Goal: Task Accomplishment & Management: Manage account settings

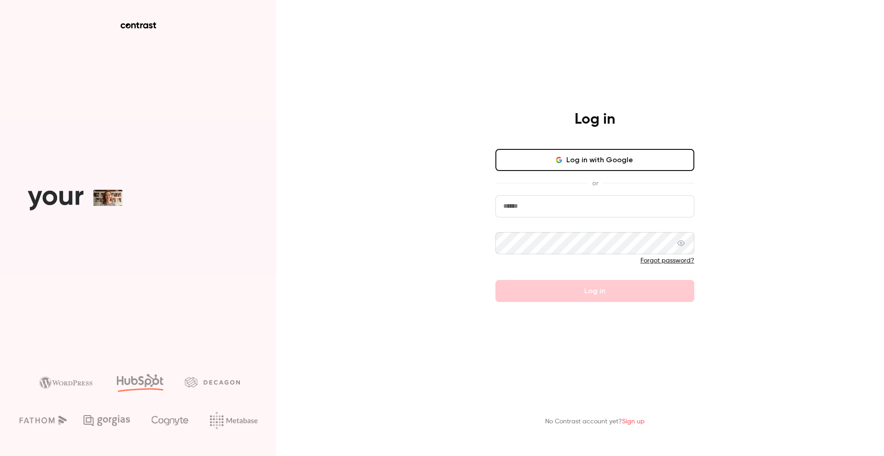
click at [591, 202] on input "email" at bounding box center [594, 207] width 199 height 22
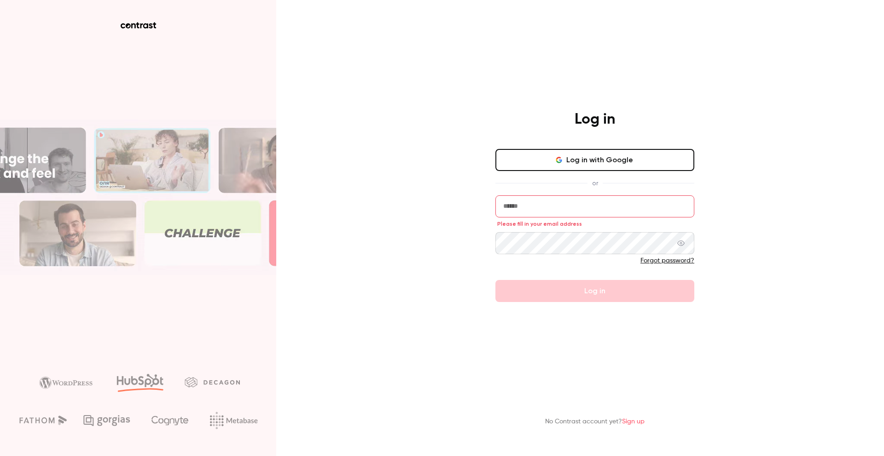
type input "**********"
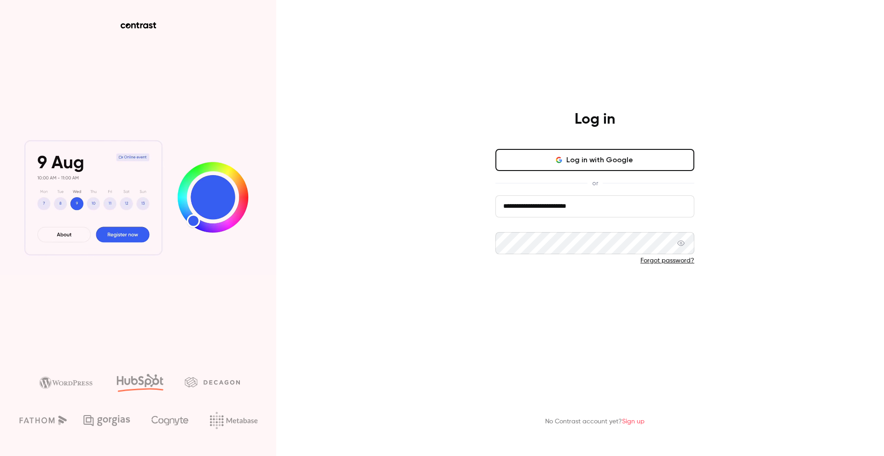
click at [591, 297] on button "Log in" at bounding box center [594, 291] width 199 height 22
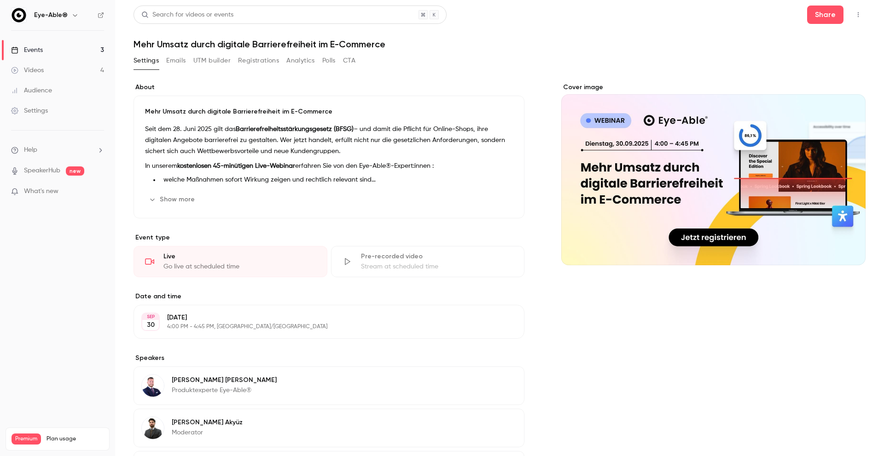
click at [179, 61] on button "Emails" at bounding box center [175, 60] width 19 height 15
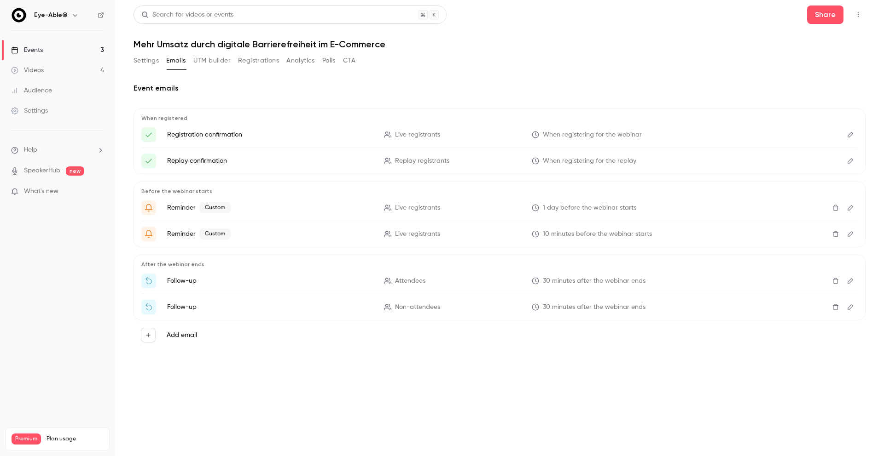
click at [143, 60] on button "Settings" at bounding box center [145, 60] width 25 height 15
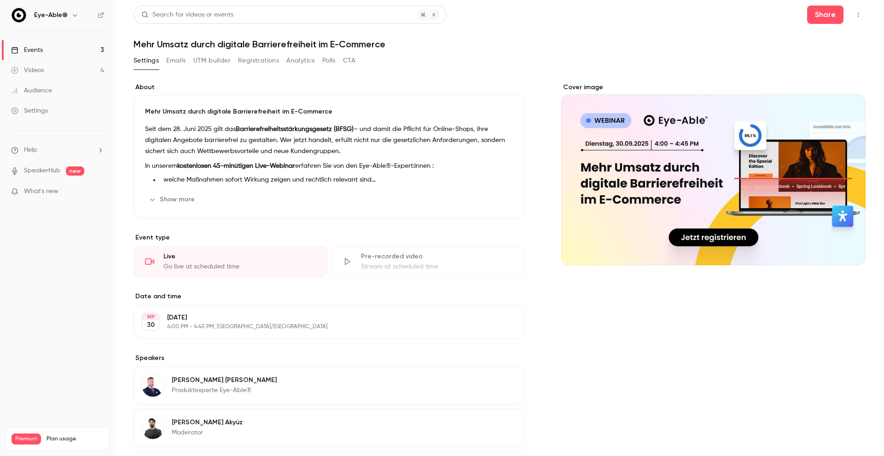
click at [178, 61] on button "Emails" at bounding box center [175, 60] width 19 height 15
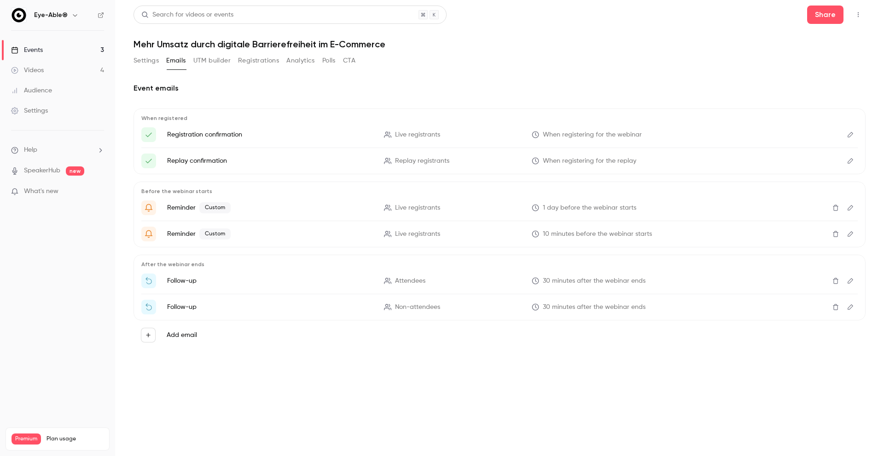
click at [214, 57] on button "UTM builder" at bounding box center [211, 60] width 37 height 15
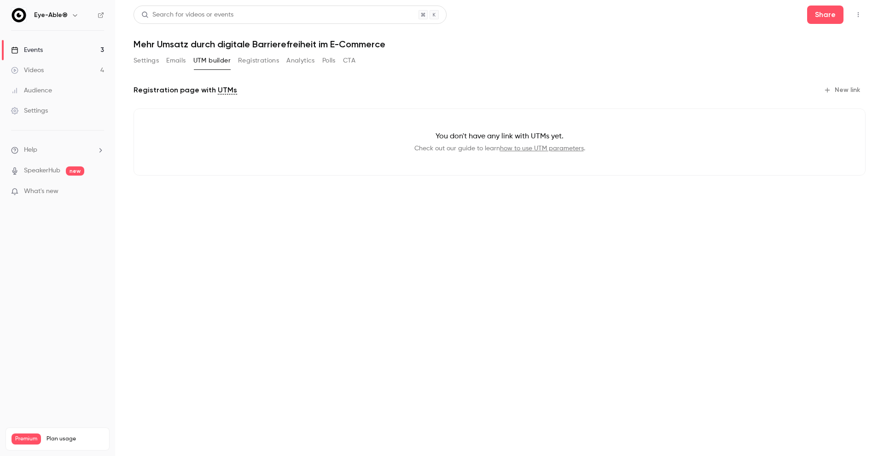
click at [175, 61] on button "Emails" at bounding box center [175, 60] width 19 height 15
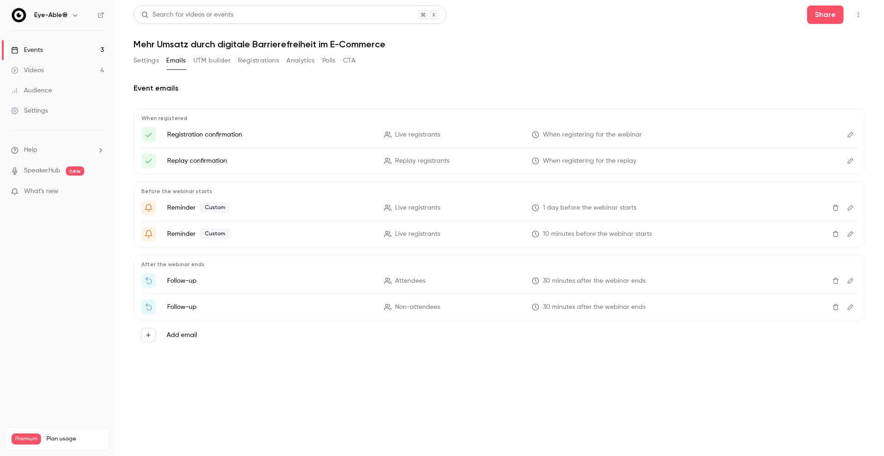
click at [250, 62] on button "Registrations" at bounding box center [258, 60] width 41 height 15
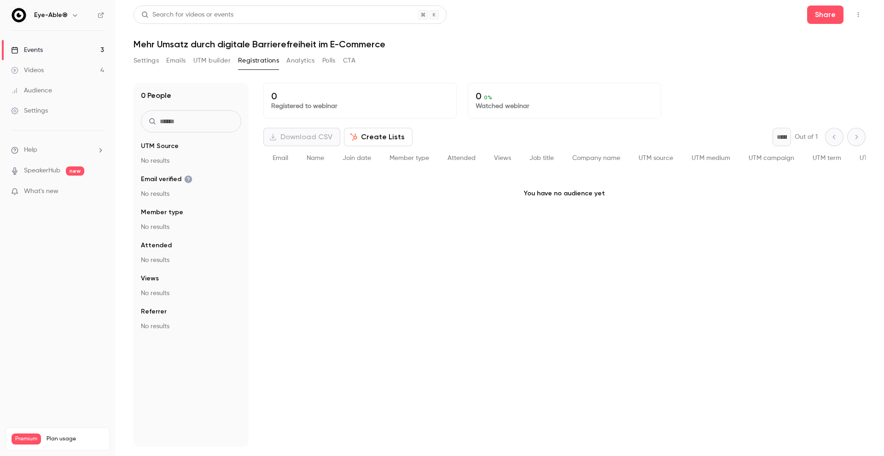
click at [216, 58] on button "UTM builder" at bounding box center [211, 60] width 37 height 15
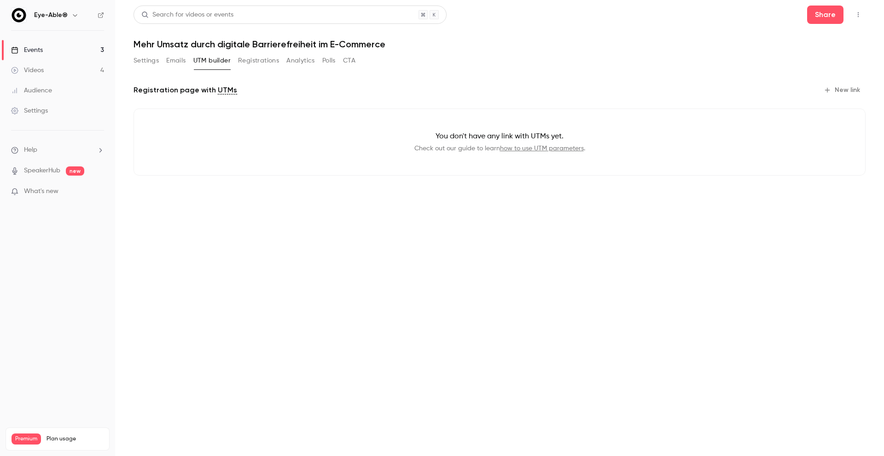
click at [178, 58] on button "Emails" at bounding box center [175, 60] width 19 height 15
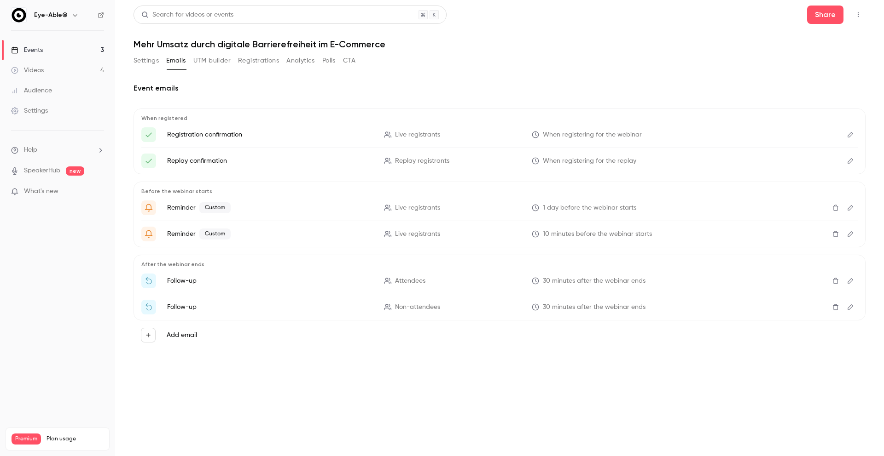
click at [193, 282] on p "Follow-up" at bounding box center [270, 281] width 206 height 9
click at [610, 279] on span "30 minutes after the webinar ends" at bounding box center [594, 282] width 103 height 10
click at [411, 280] on span "Attendees" at bounding box center [410, 282] width 30 height 10
click at [583, 281] on span "30 minutes after the webinar ends" at bounding box center [594, 282] width 103 height 10
click at [180, 278] on p "Follow-up" at bounding box center [270, 281] width 206 height 9
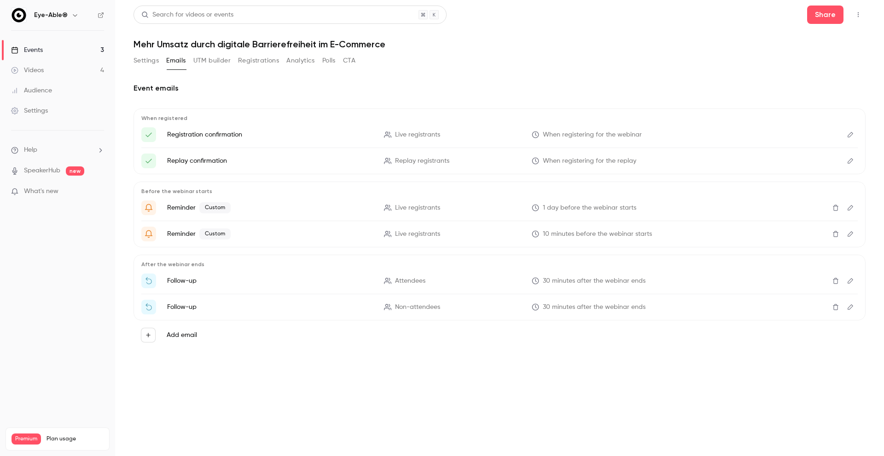
click at [851, 280] on icon "Edit" at bounding box center [849, 281] width 7 height 6
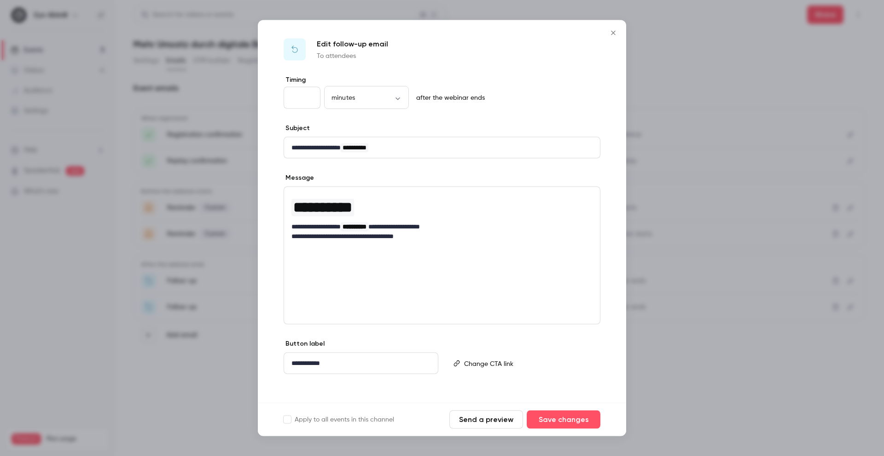
click at [612, 34] on icon "Close" at bounding box center [613, 33] width 4 height 4
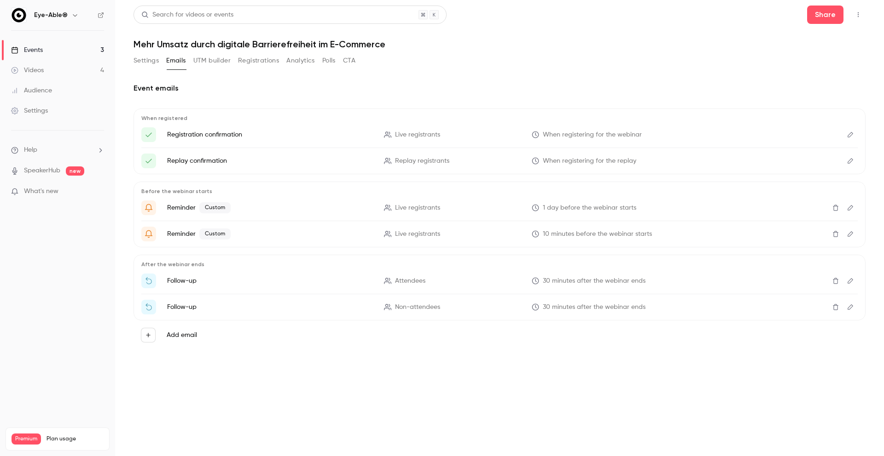
click at [846, 307] on icon "Edit" at bounding box center [849, 307] width 7 height 6
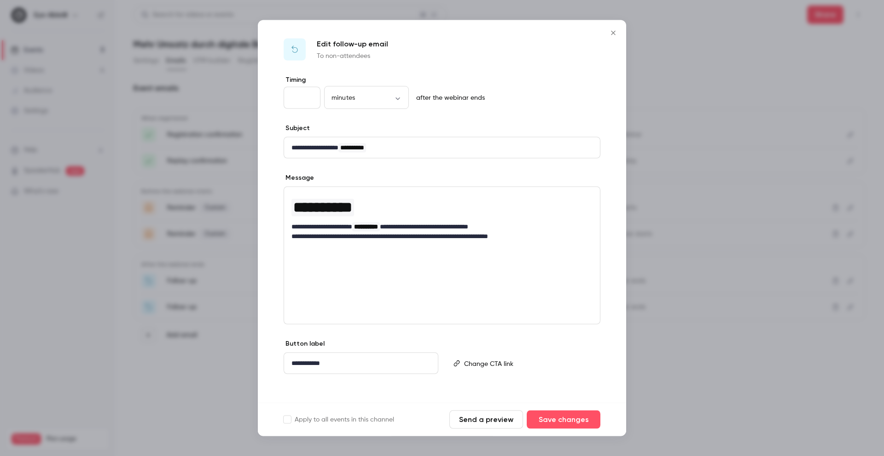
click at [509, 237] on p "**********" at bounding box center [441, 237] width 301 height 10
click at [549, 234] on p "**********" at bounding box center [441, 237] width 301 height 10
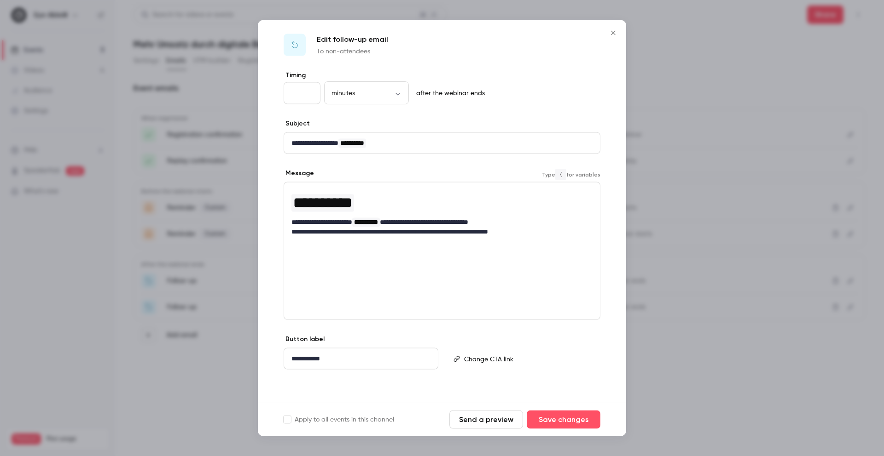
click at [361, 362] on p "**********" at bounding box center [360, 359] width 139 height 10
click at [301, 361] on p "**********" at bounding box center [360, 359] width 139 height 10
click at [563, 351] on div "editor" at bounding box center [529, 359] width 139 height 21
click at [490, 329] on div "**********" at bounding box center [442, 237] width 368 height 332
click at [481, 357] on p "editor" at bounding box center [528, 359] width 128 height 10
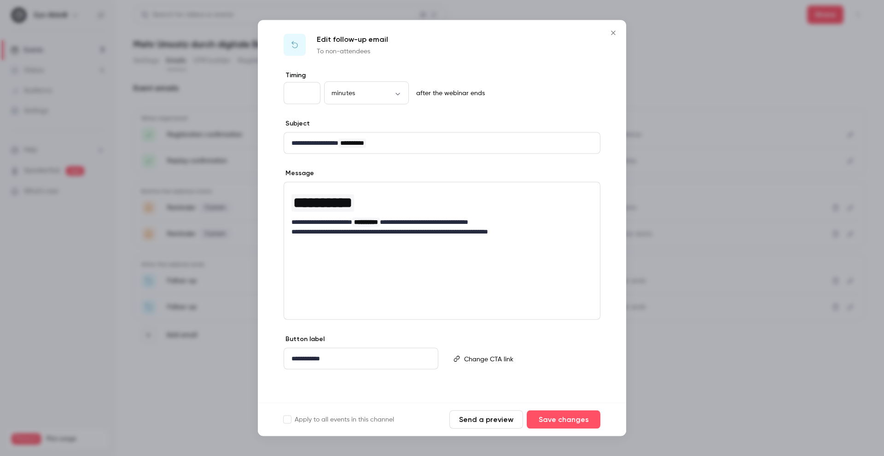
click at [450, 335] on div "Type { for variables" at bounding box center [522, 360] width 155 height 50
click at [611, 35] on icon "Close" at bounding box center [612, 32] width 11 height 7
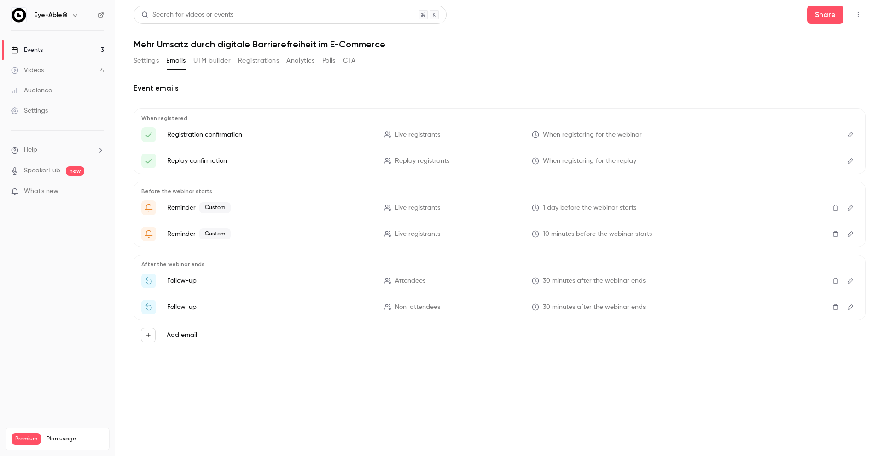
click at [351, 61] on button "CTA" at bounding box center [349, 60] width 12 height 15
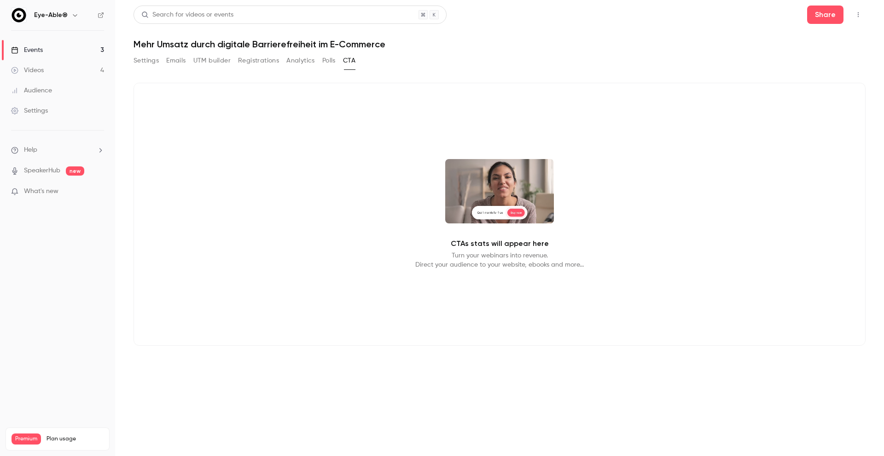
click at [323, 61] on button "Polls" at bounding box center [328, 60] width 13 height 15
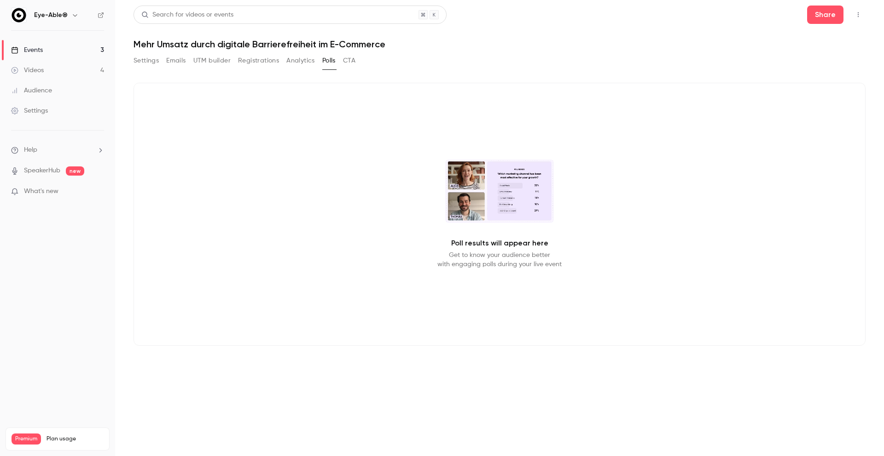
click at [298, 61] on button "Analytics" at bounding box center [300, 60] width 29 height 15
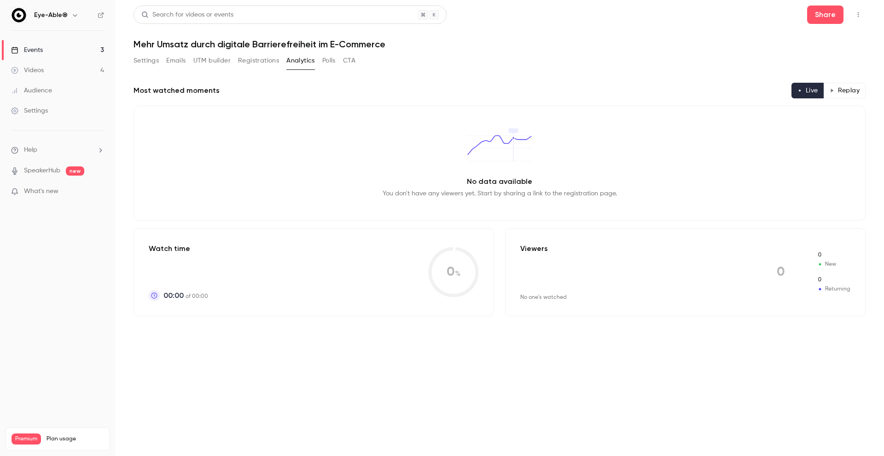
click at [266, 59] on button "Registrations" at bounding box center [258, 60] width 41 height 15
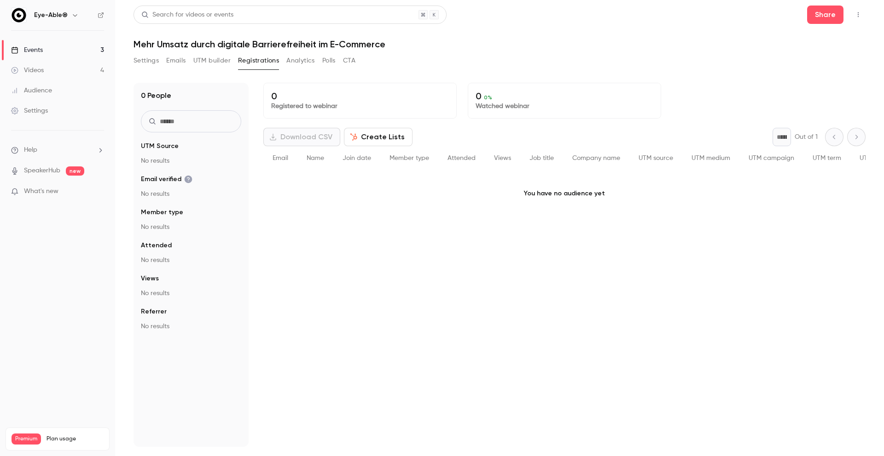
click at [226, 56] on button "UTM builder" at bounding box center [211, 60] width 37 height 15
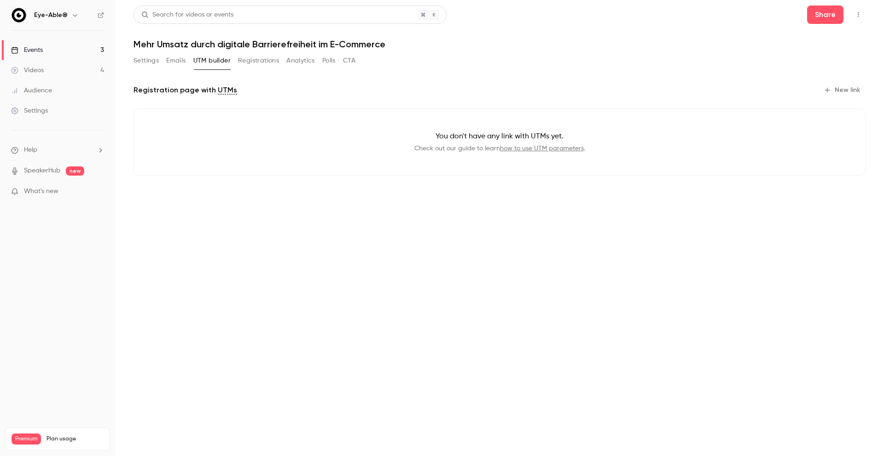
click at [165, 54] on div "Settings Emails UTM builder Registrations Analytics Polls CTA" at bounding box center [244, 60] width 222 height 15
click at [167, 61] on button "Emails" at bounding box center [175, 60] width 19 height 15
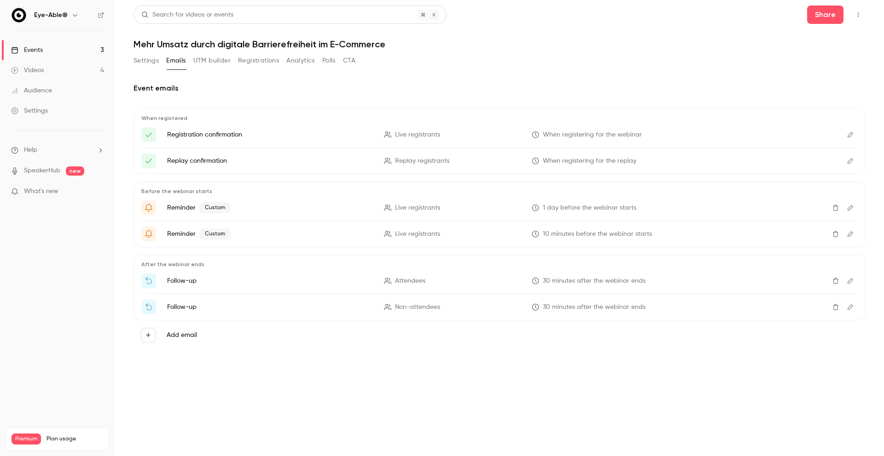
click at [133, 61] on button "Settings" at bounding box center [145, 60] width 25 height 15
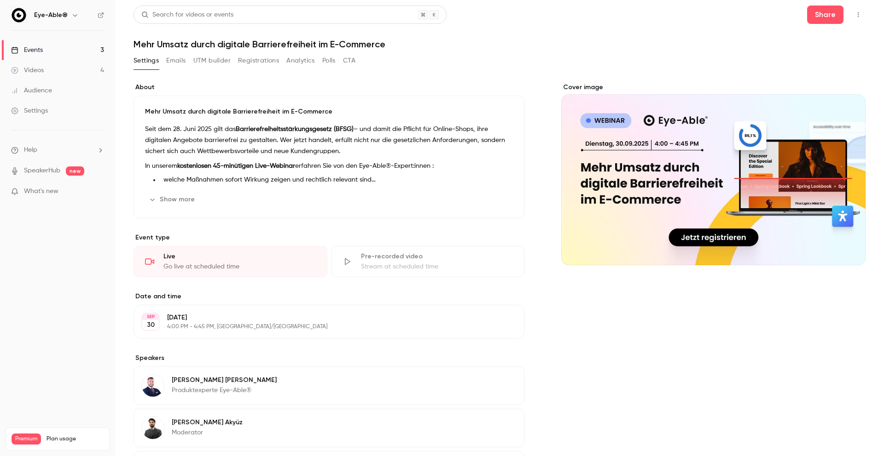
click at [251, 64] on button "Registrations" at bounding box center [258, 60] width 41 height 15
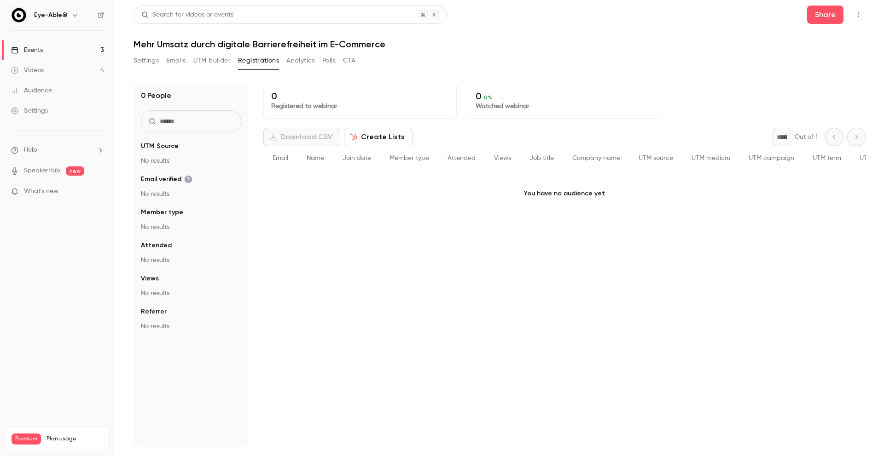
click at [300, 57] on button "Analytics" at bounding box center [300, 60] width 29 height 15
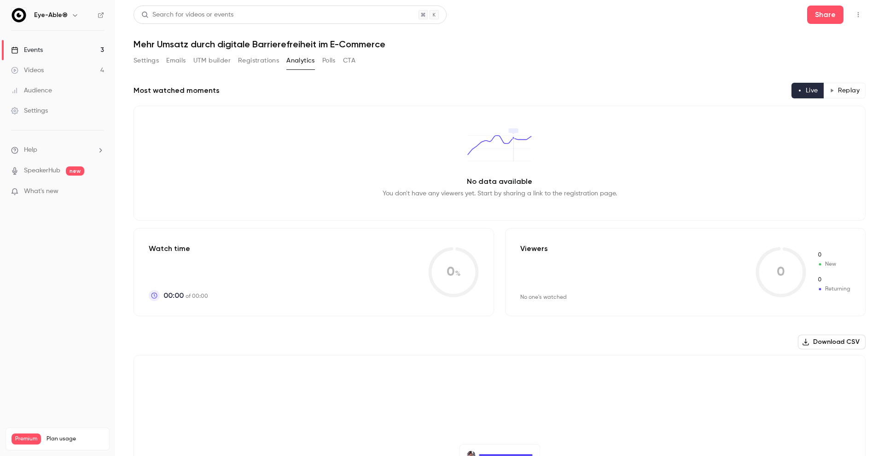
click at [323, 61] on button "Polls" at bounding box center [328, 60] width 13 height 15
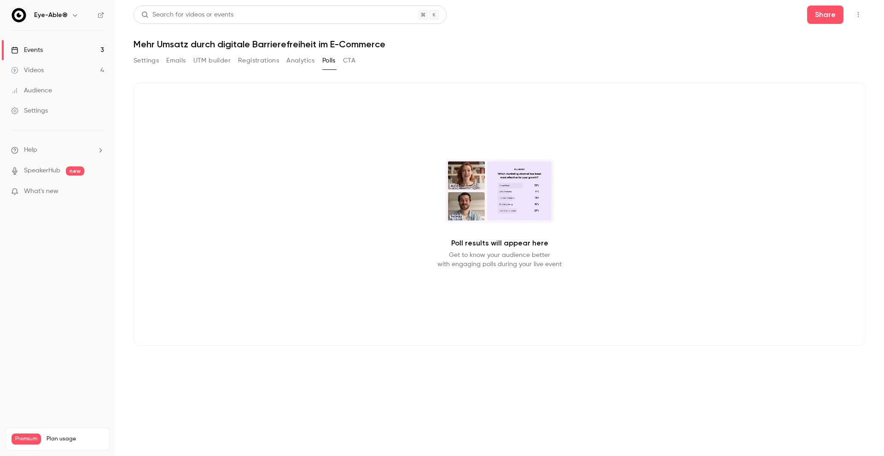
click at [354, 62] on button "CTA" at bounding box center [349, 60] width 12 height 15
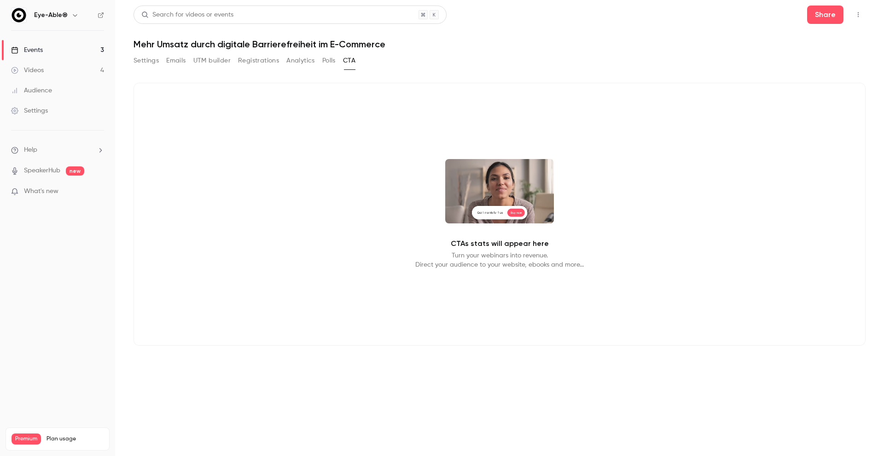
click at [267, 65] on button "Registrations" at bounding box center [258, 60] width 41 height 15
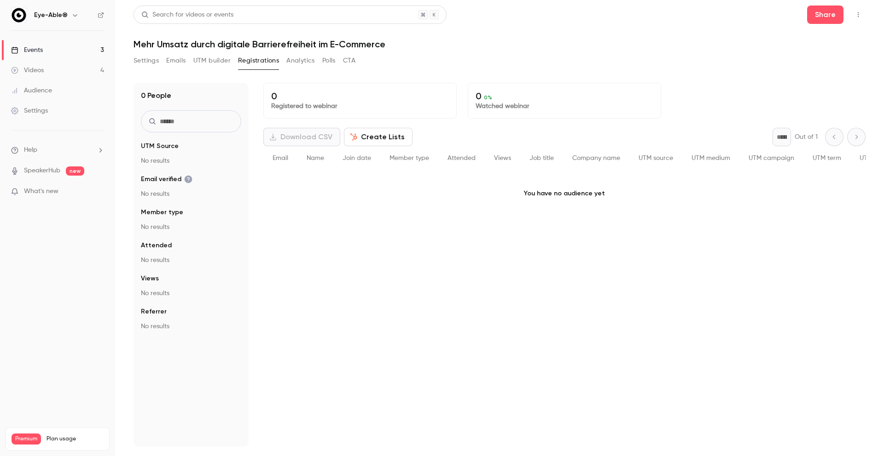
click at [227, 66] on button "UTM builder" at bounding box center [211, 60] width 37 height 15
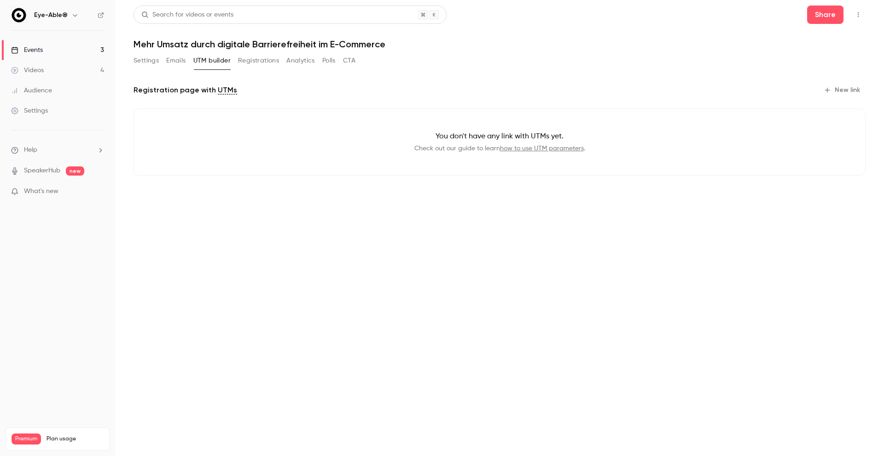
click at [170, 62] on button "Emails" at bounding box center [175, 60] width 19 height 15
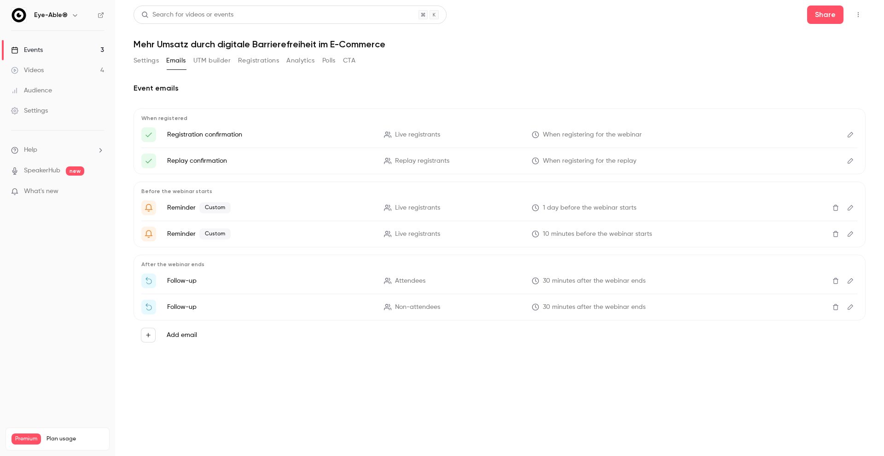
click at [146, 63] on button "Settings" at bounding box center [145, 60] width 25 height 15
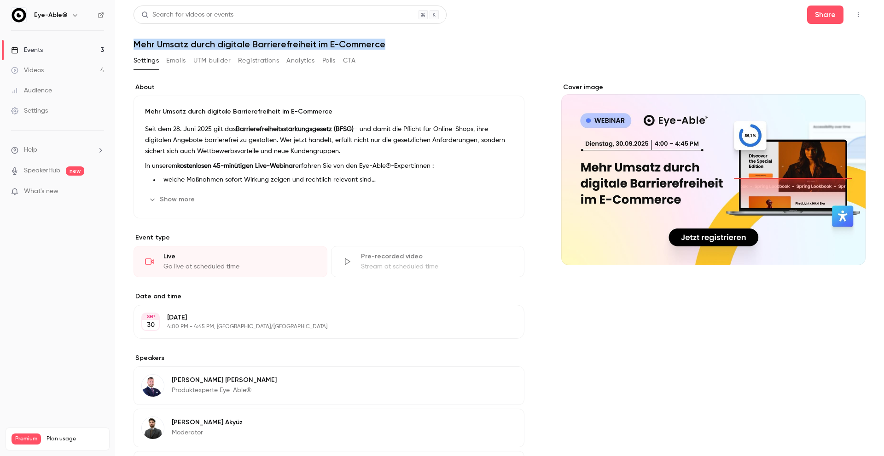
drag, startPoint x: 131, startPoint y: 44, endPoint x: 392, endPoint y: 48, distance: 261.4
click at [392, 48] on main "Search for videos or events Share Mehr Umsatz durch digitale Barrierefreiheit i…" at bounding box center [499, 228] width 768 height 456
copy h1 "Mehr Umsatz durch digitale Barrierefreiheit im E-Commerce"
